Goal: Information Seeking & Learning: Learn about a topic

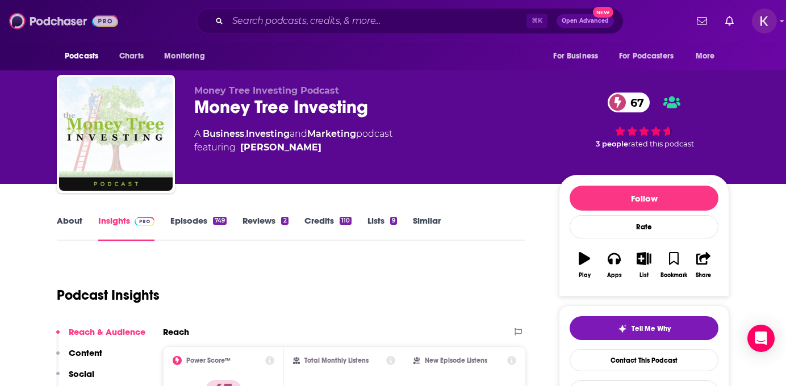
click at [44, 19] on img at bounding box center [63, 21] width 109 height 22
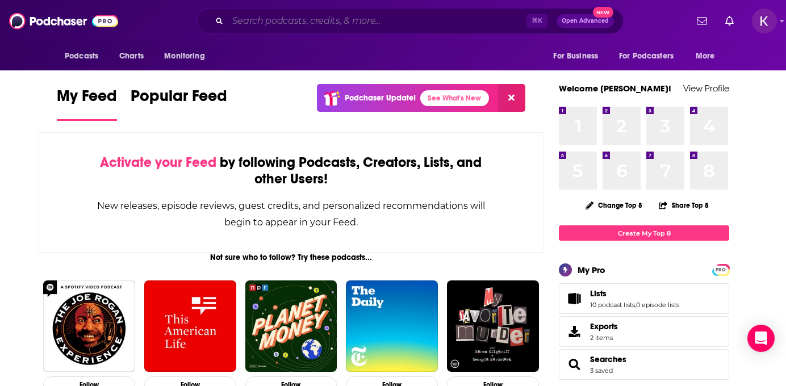
click at [267, 18] on input "Search podcasts, credits, & more..." at bounding box center [377, 21] width 299 height 18
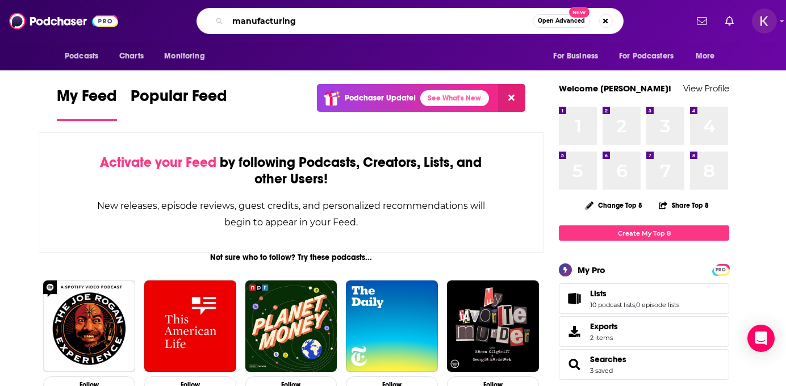
type input "manufacturing"
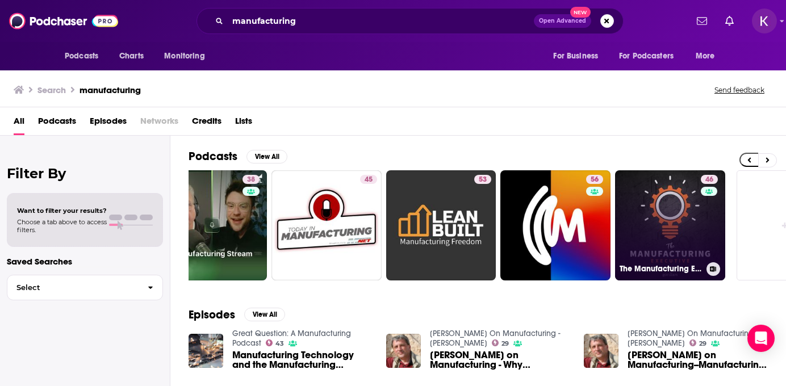
scroll to position [0, 446]
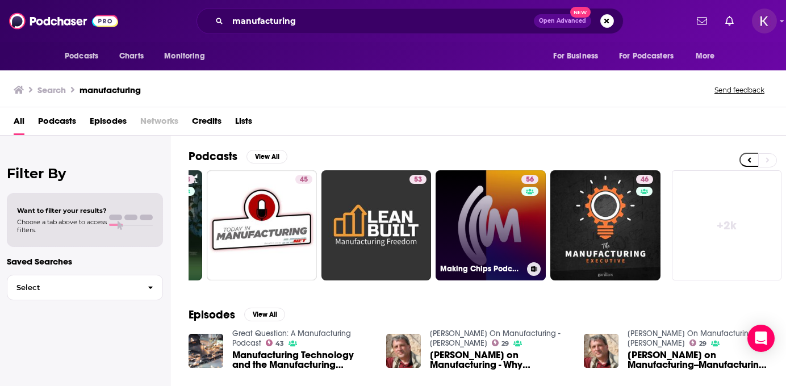
click at [503, 222] on link "56 Making Chips Podcast for Manufacturing Leaders" at bounding box center [491, 225] width 110 height 110
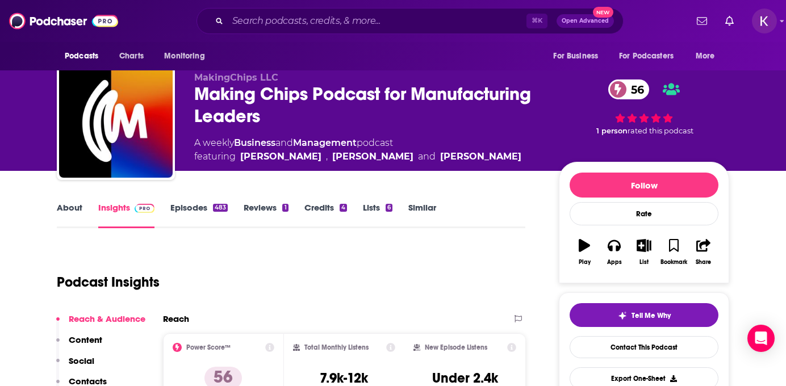
scroll to position [12, 0]
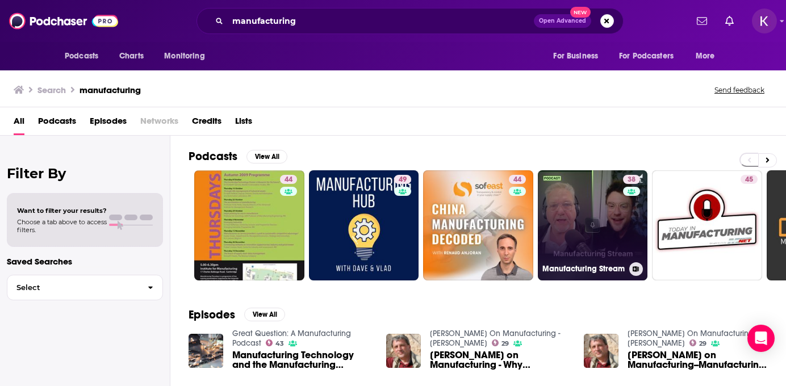
click at [579, 205] on link "38 Manufacturing Stream" at bounding box center [593, 225] width 110 height 110
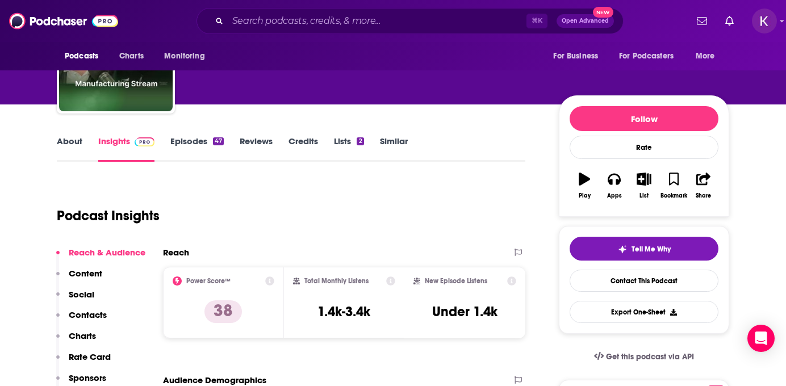
scroll to position [81, 0]
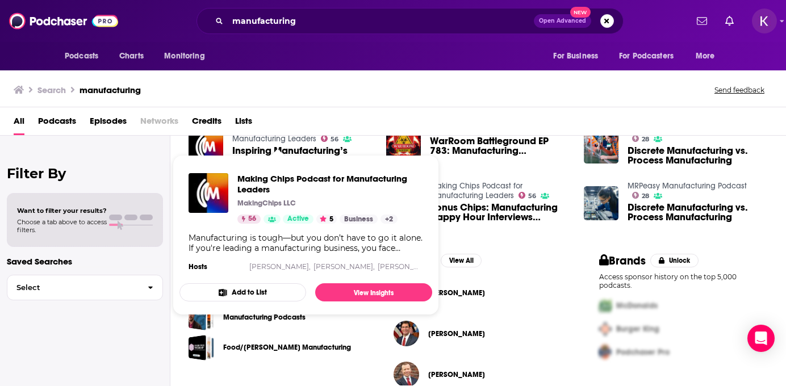
scroll to position [262, 0]
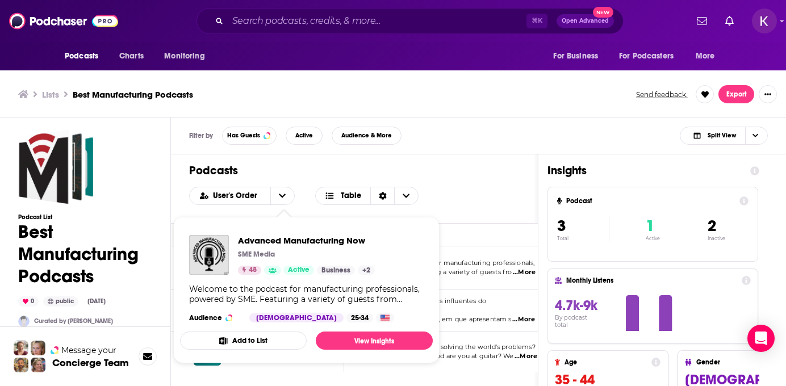
click at [246, 260] on div "Advanced Manufacturing Now SME Media 48 Active Business + 2" at bounding box center [306, 255] width 137 height 40
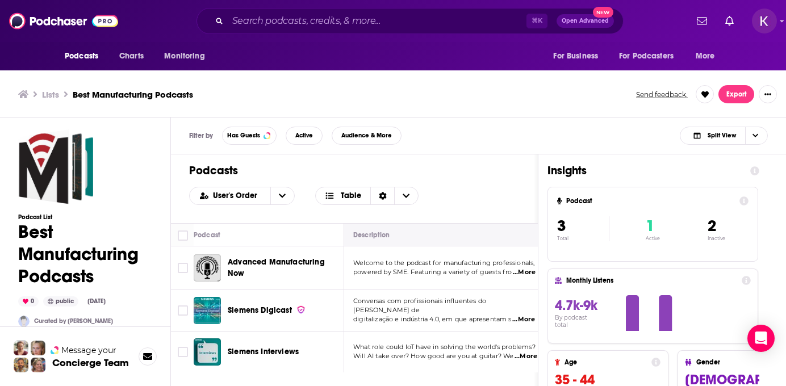
scroll to position [3, 0]
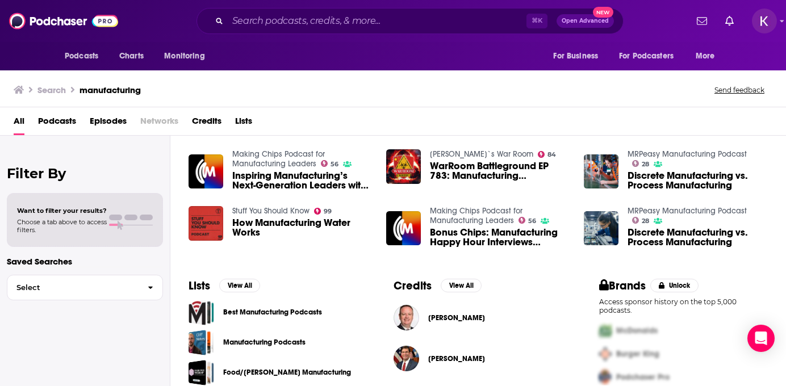
scroll to position [284, 0]
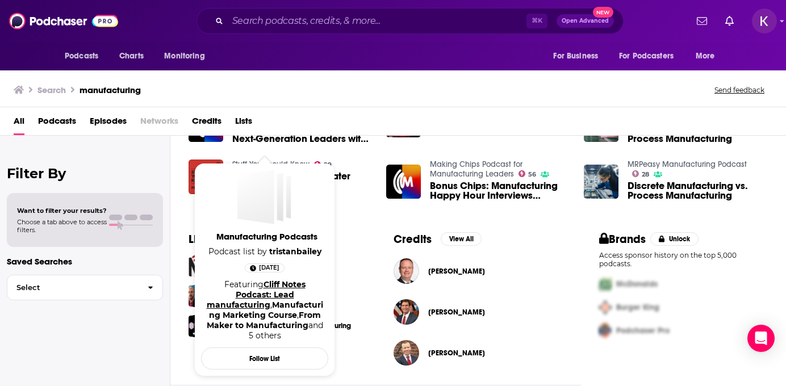
click at [268, 296] on link "Cliff Notes Podcast: Lead manufacturing" at bounding box center [256, 294] width 99 height 31
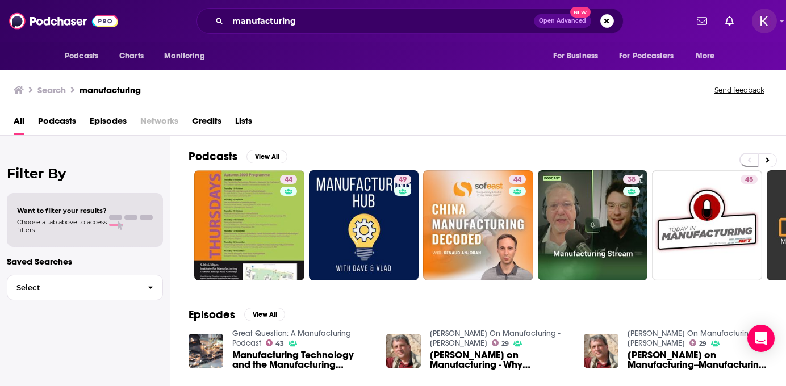
scroll to position [284, 0]
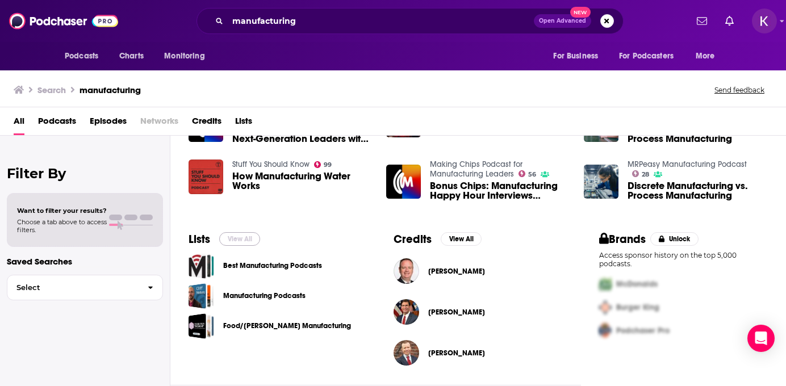
click at [237, 234] on button "View All" at bounding box center [239, 239] width 41 height 14
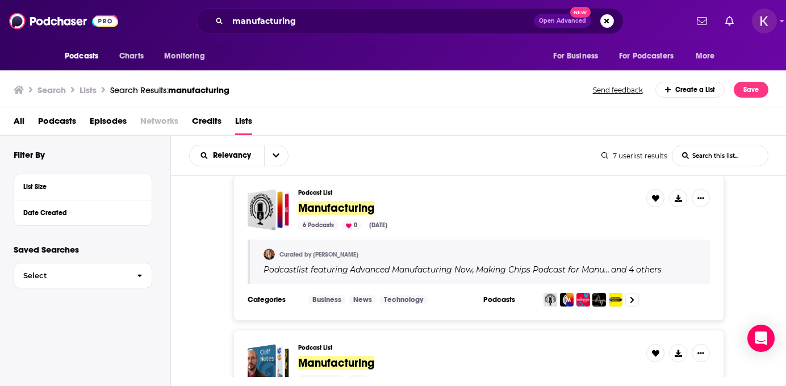
scroll to position [471, 0]
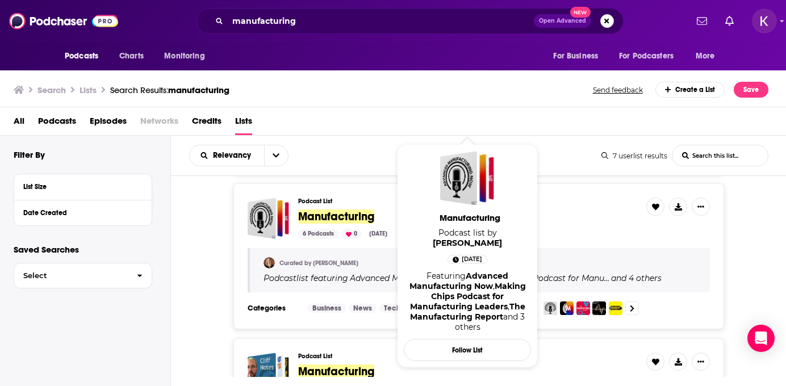
click at [319, 218] on span "Manufacturing" at bounding box center [336, 217] width 76 height 14
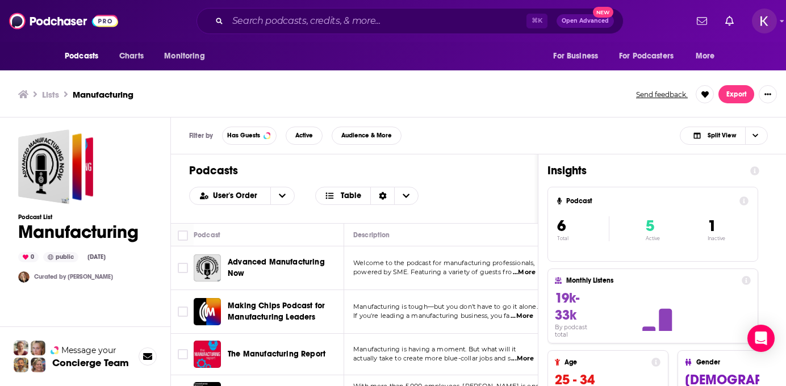
click at [291, 257] on span "Advanced Manufacturing Now" at bounding box center [276, 267] width 97 height 21
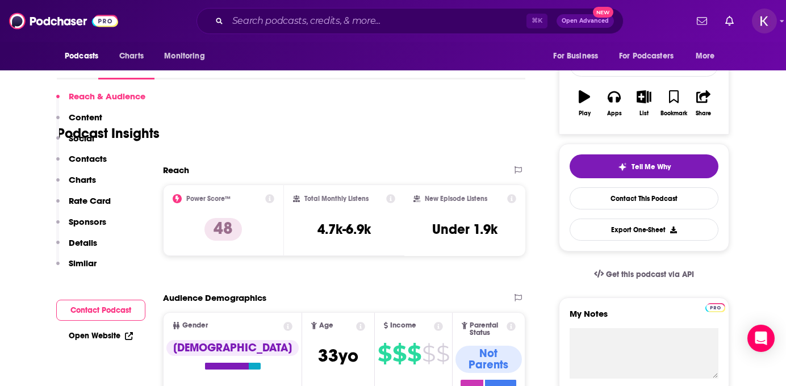
scroll to position [295, 0]
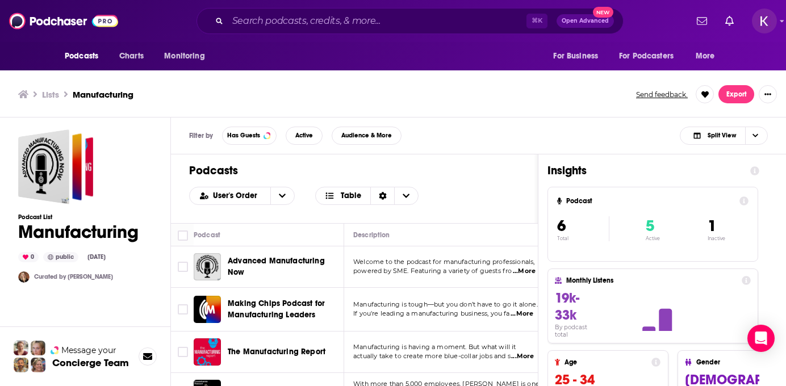
scroll to position [3, 0]
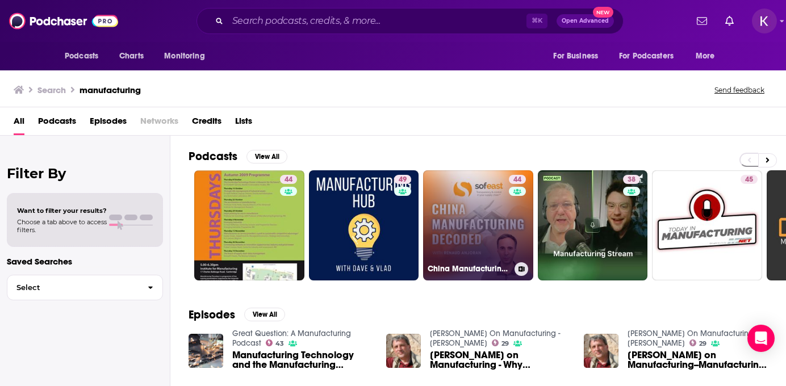
scroll to position [284, 0]
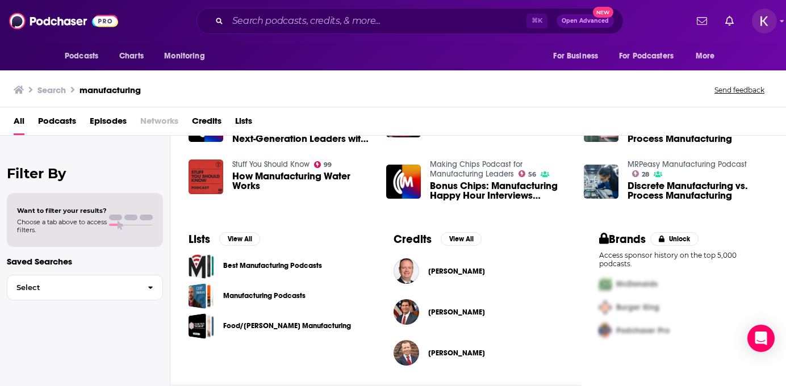
click at [433, 308] on span "[PERSON_NAME]" at bounding box center [456, 312] width 57 height 9
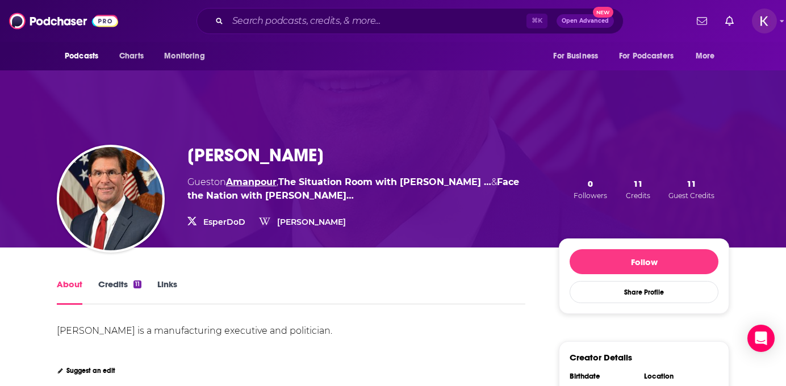
click at [256, 183] on link "Amanpour" at bounding box center [251, 182] width 51 height 11
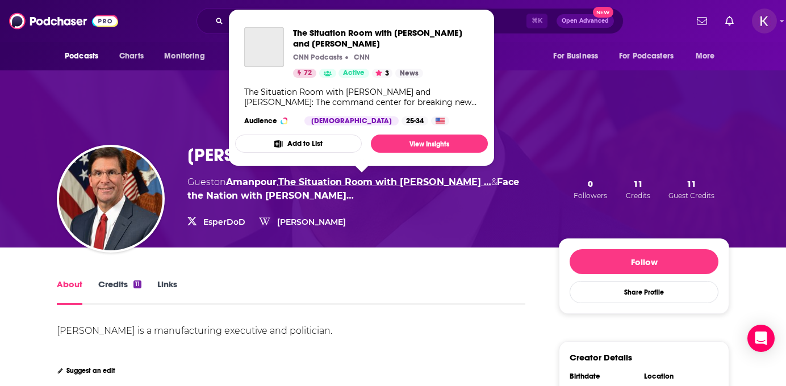
click at [341, 179] on link "The Situation Room with [PERSON_NAME] …" at bounding box center [384, 182] width 213 height 11
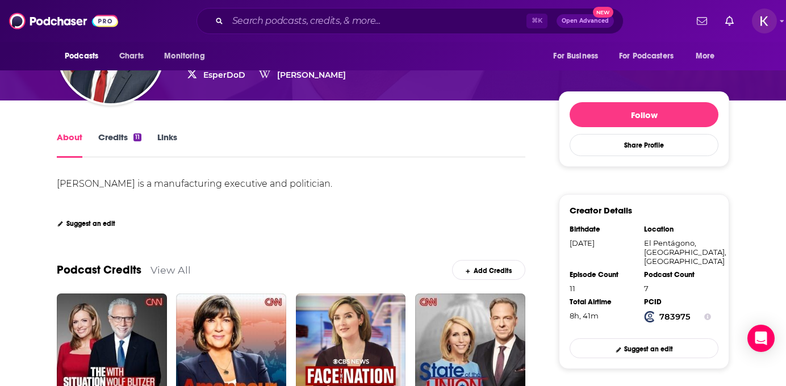
scroll to position [279, 0]
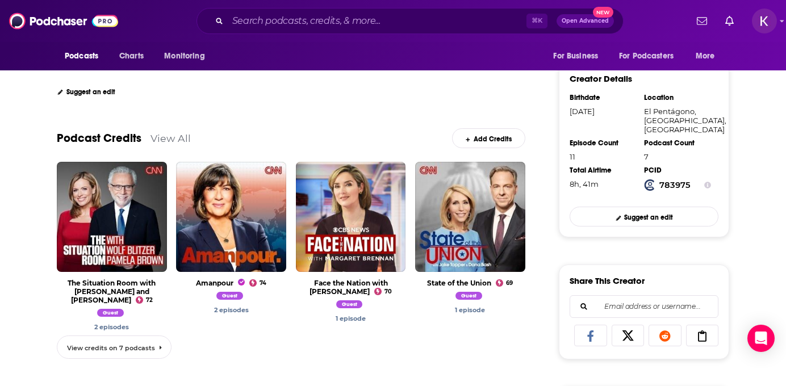
click at [121, 348] on span "View credits on 7 podcasts" at bounding box center [111, 348] width 88 height 8
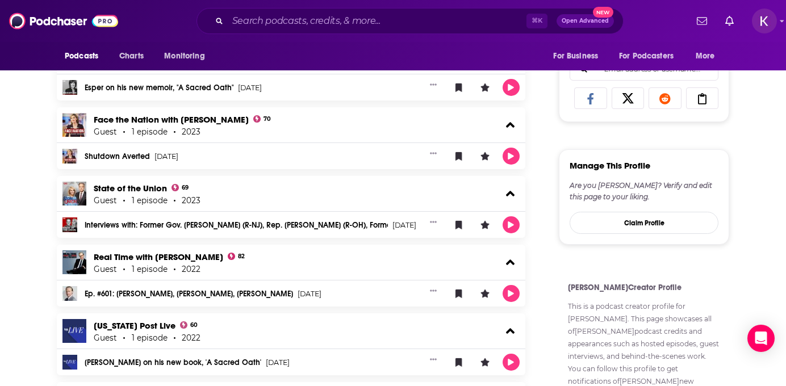
scroll to position [523, 0]
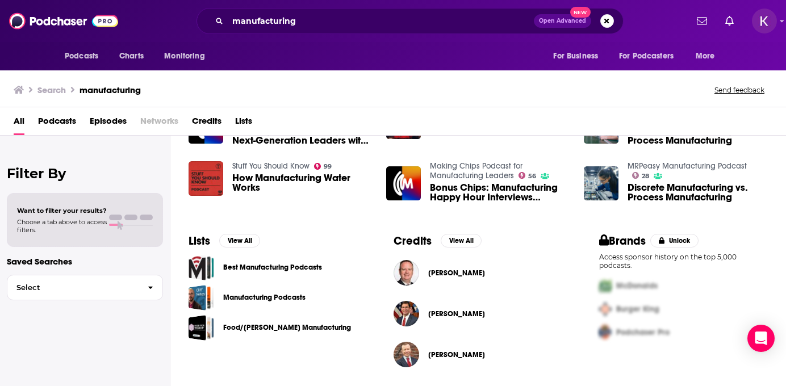
scroll to position [284, 0]
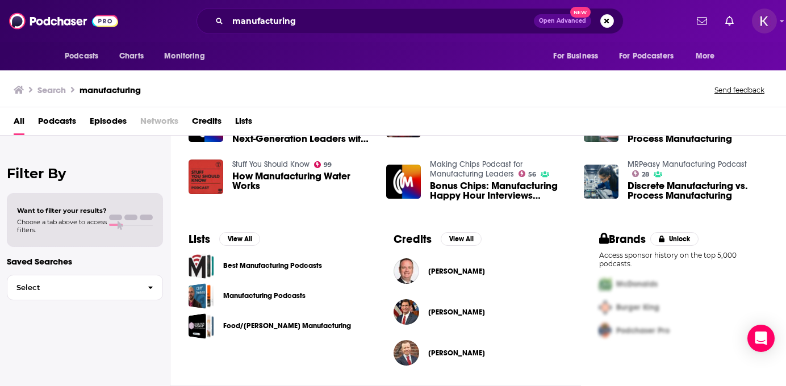
click at [461, 272] on span "[PERSON_NAME]" at bounding box center [456, 271] width 57 height 9
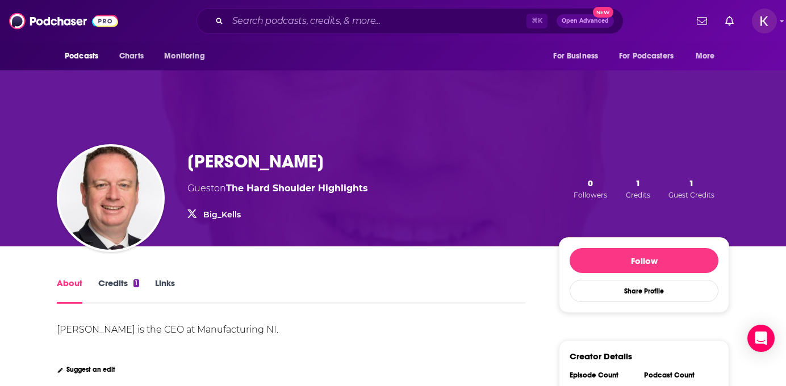
click at [229, 216] on link "Big_Kells" at bounding box center [221, 215] width 37 height 10
